Goal: Transaction & Acquisition: Purchase product/service

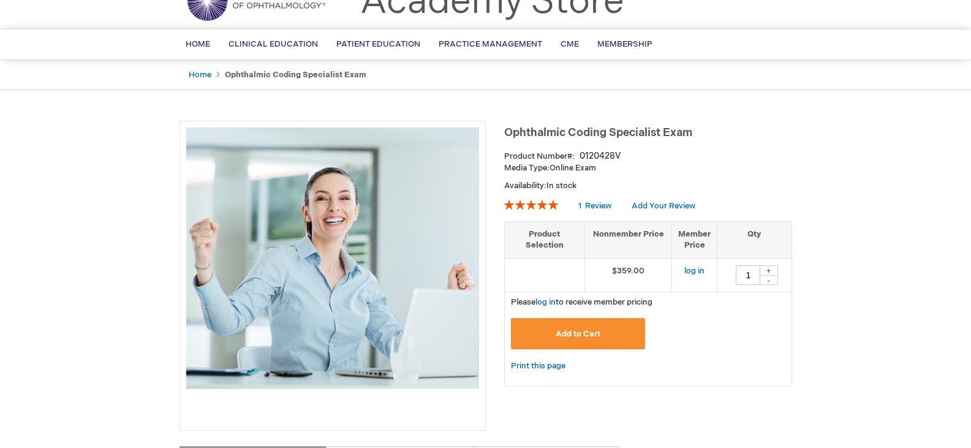
scroll to position [61, 0]
click at [695, 268] on link "log in" at bounding box center [694, 270] width 20 height 10
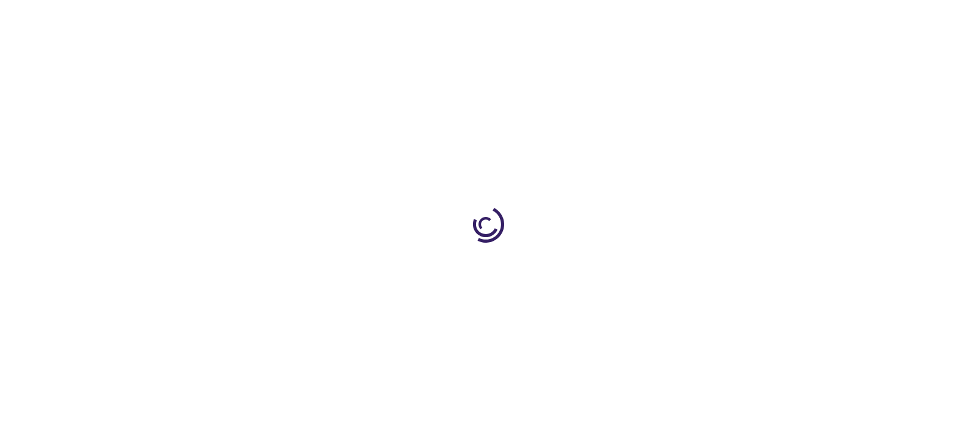
type input "1"
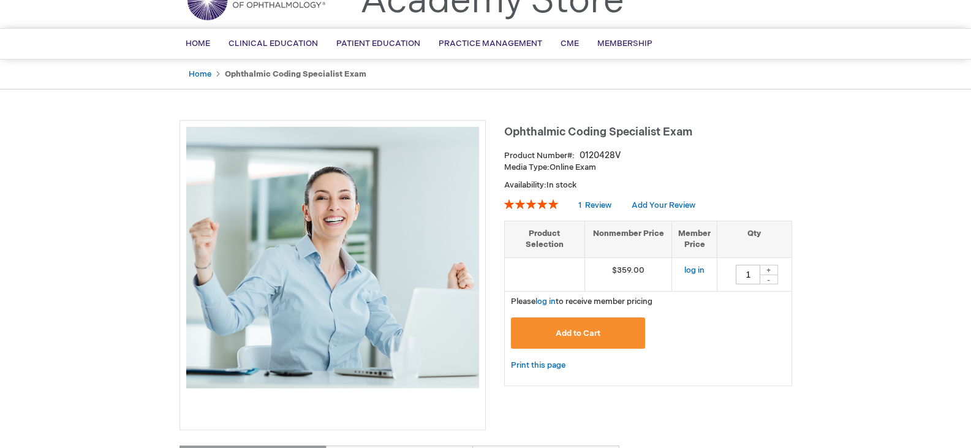
drag, startPoint x: 883, startPoint y: 238, endPoint x: 846, endPoint y: 276, distance: 52.4
click at [545, 300] on link "log in" at bounding box center [545, 301] width 20 height 10
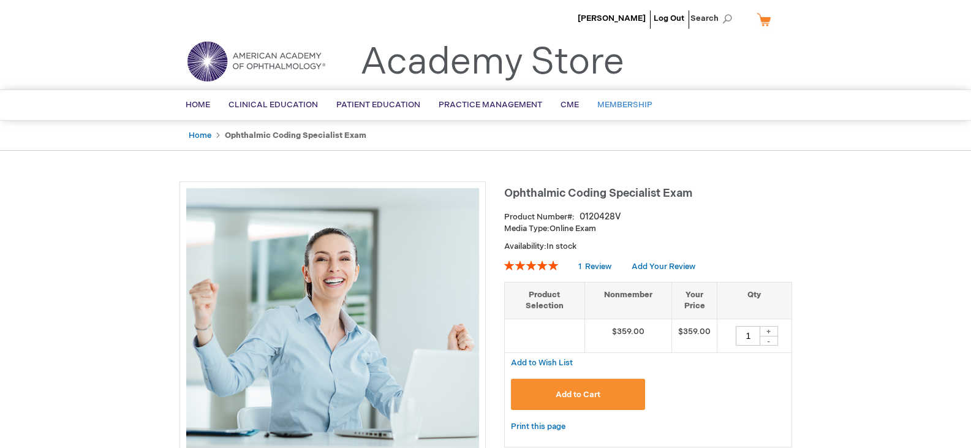
click at [608, 110] on span "Membership" at bounding box center [624, 105] width 55 height 10
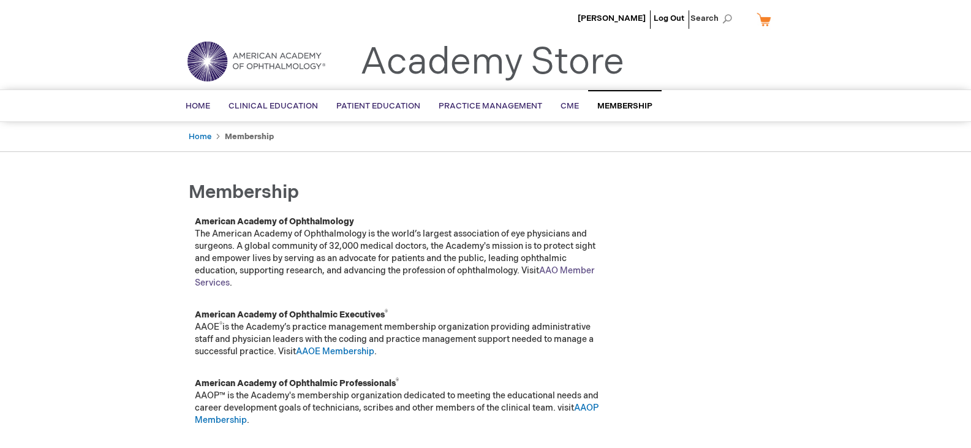
click at [570, 269] on link "AAO Member Services" at bounding box center [395, 276] width 400 height 23
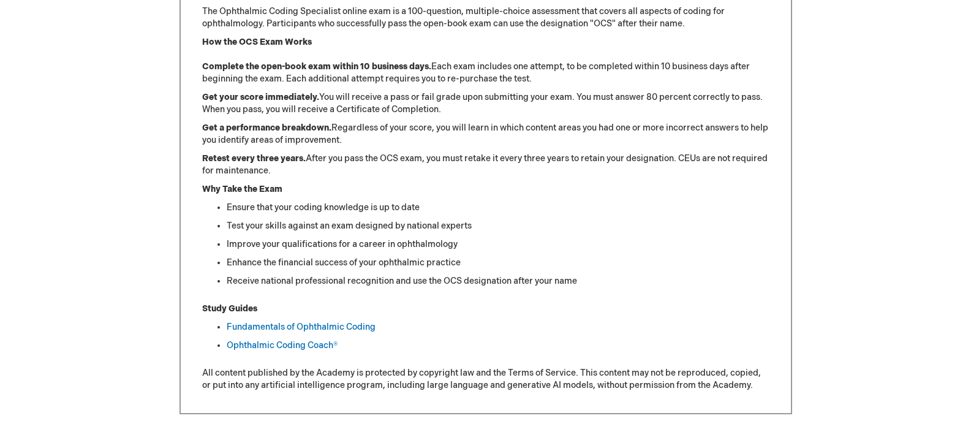
scroll to position [551, 0]
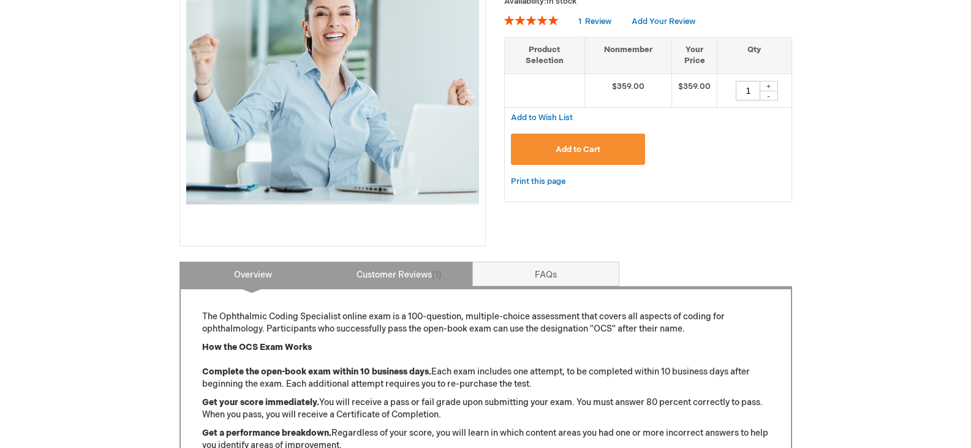
click at [393, 281] on link "Customer Reviews 1" at bounding box center [399, 274] width 147 height 25
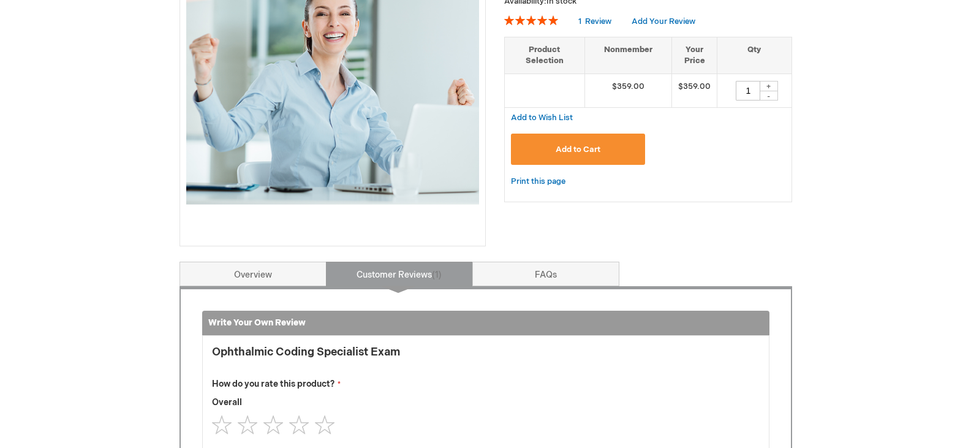
scroll to position [507, 0]
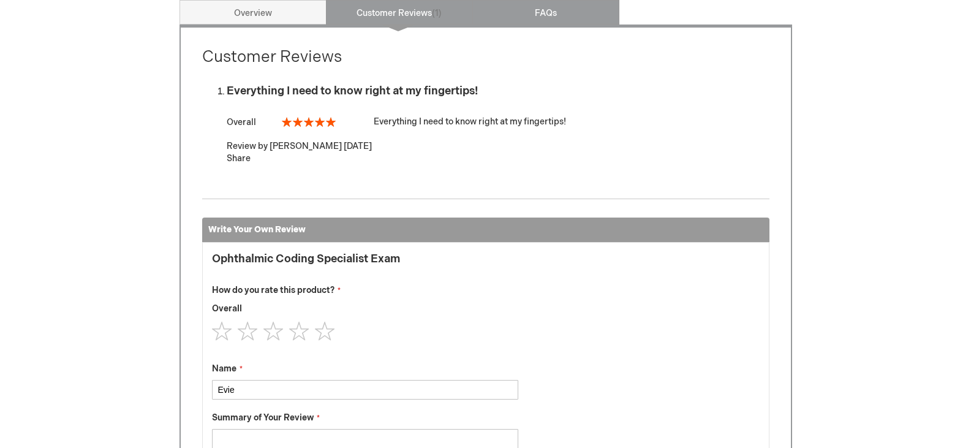
click at [521, 21] on link "FAQs" at bounding box center [545, 12] width 147 height 25
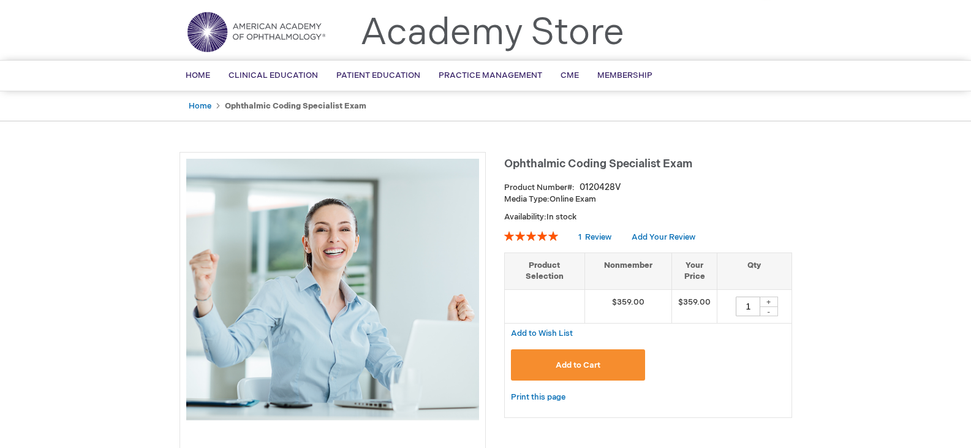
scroll to position [0, 0]
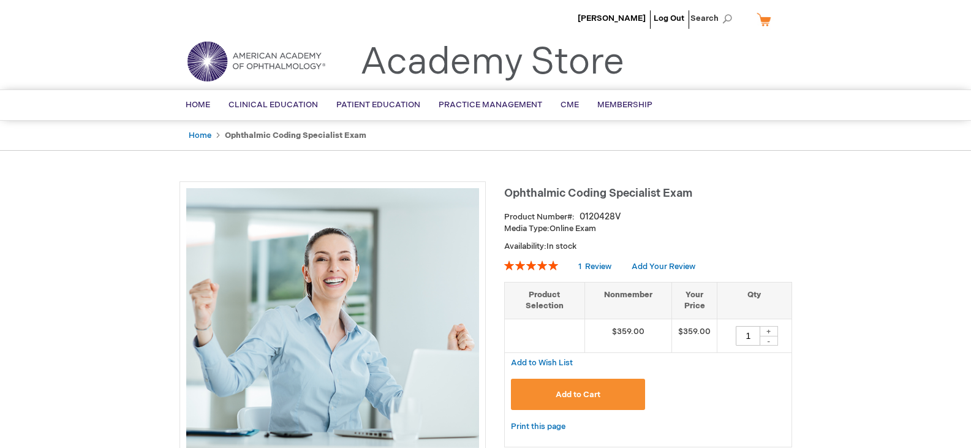
click at [674, 21] on link "Log Out" at bounding box center [669, 18] width 31 height 10
